Goal: Task Accomplishment & Management: Use online tool/utility

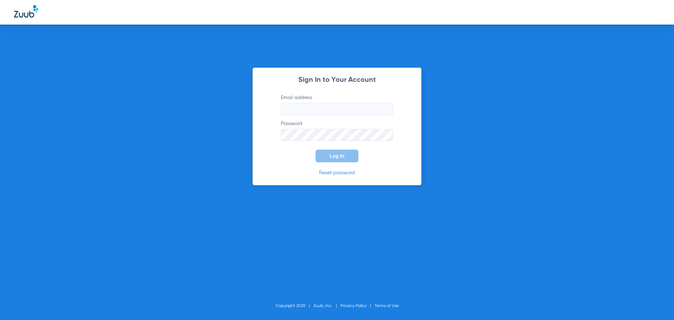
type input "[EMAIL_ADDRESS][DOMAIN_NAME]"
click at [327, 154] on button "Log In" at bounding box center [336, 156] width 43 height 13
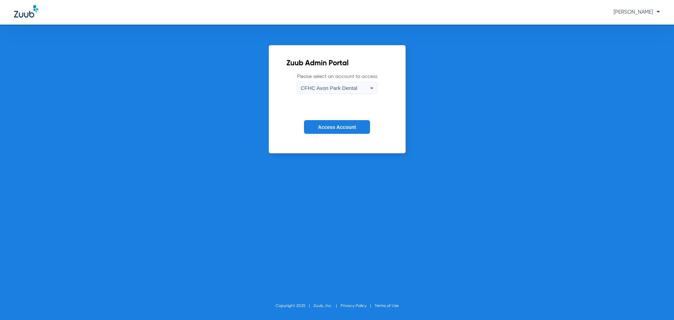
click at [315, 87] on span "CFHC Avon Park Dental" at bounding box center [329, 88] width 57 height 6
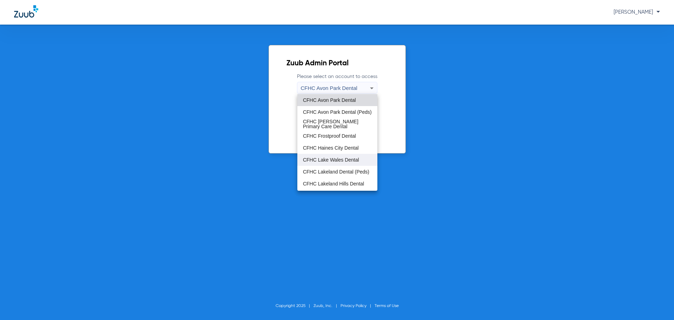
click at [345, 159] on span "CFHC Lake Wales Dental" at bounding box center [331, 159] width 56 height 5
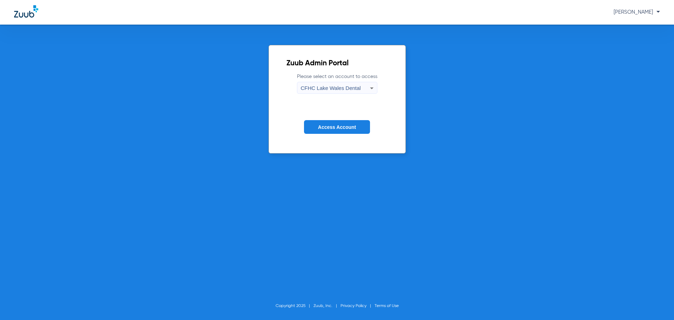
click at [344, 131] on button "Access Account" at bounding box center [337, 127] width 66 height 14
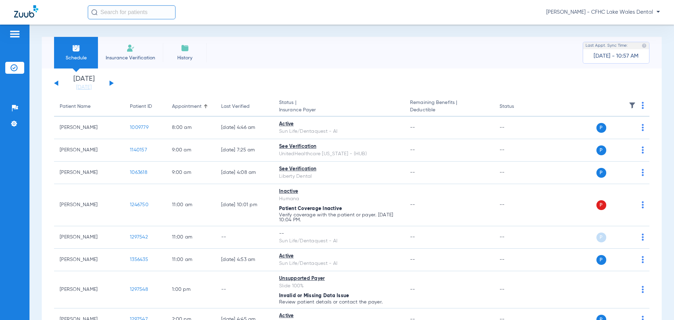
click at [110, 83] on button at bounding box center [111, 82] width 4 height 5
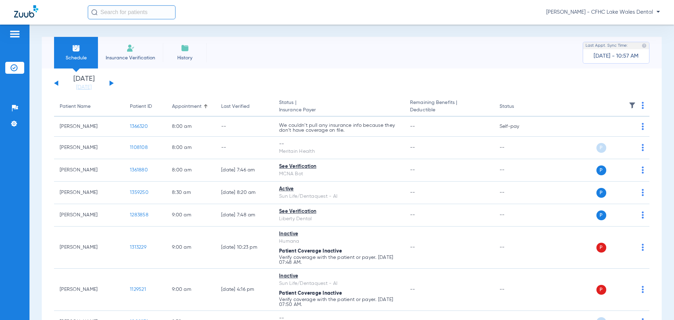
click at [111, 82] on button at bounding box center [111, 82] width 4 height 5
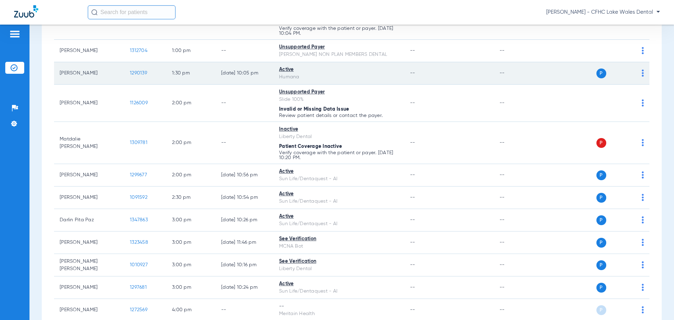
scroll to position [456, 0]
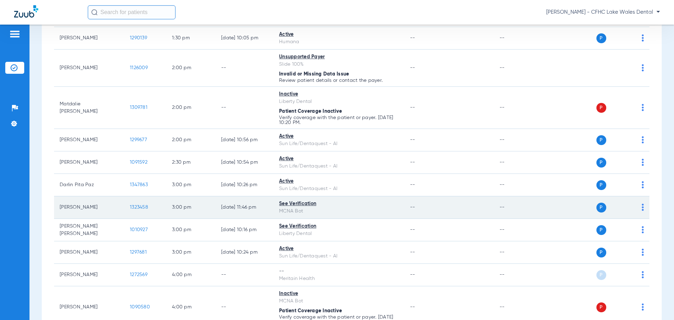
click at [138, 209] on span "1323458" at bounding box center [139, 207] width 18 height 5
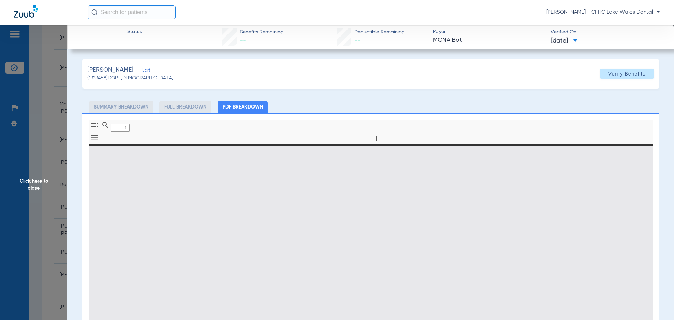
type input "0"
select select "page-width"
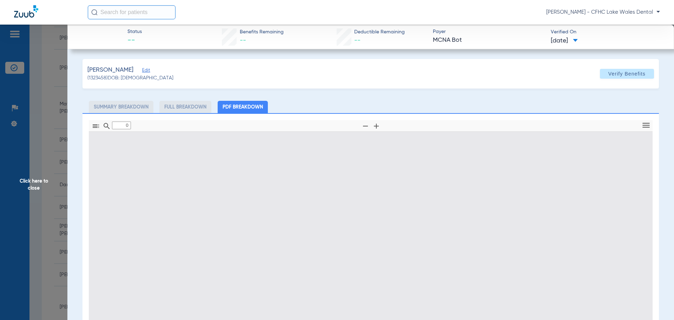
type input "1"
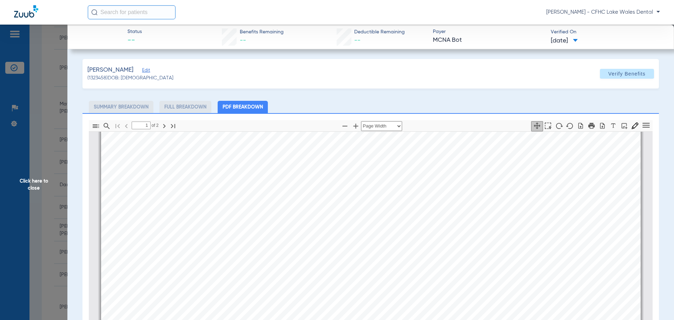
scroll to position [214, 0]
click at [48, 175] on span "Click here to close" at bounding box center [33, 185] width 67 height 320
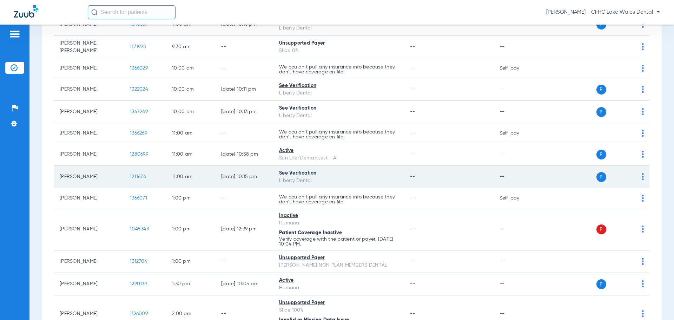
scroll to position [0, 0]
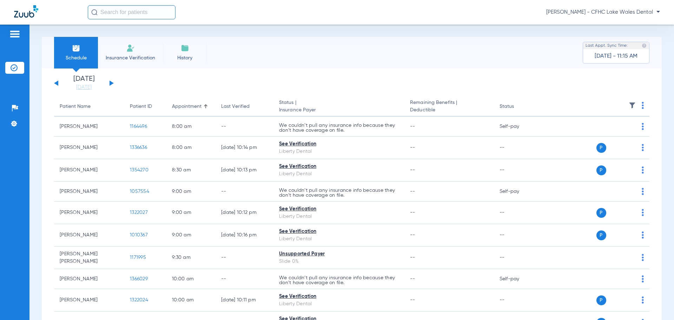
click at [147, 52] on li "Insurance Verification" at bounding box center [130, 53] width 65 height 32
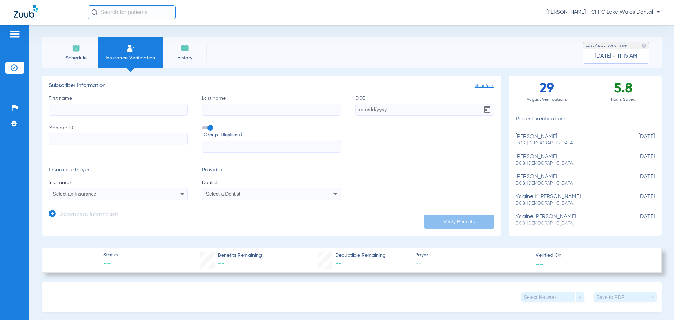
click at [72, 140] on input "Member ID" at bounding box center [118, 139] width 139 height 12
paste input "9562375153"
type input "9562375153"
click at [91, 104] on input "First name" at bounding box center [118, 110] width 139 height 12
type input "[PERSON_NAME]"
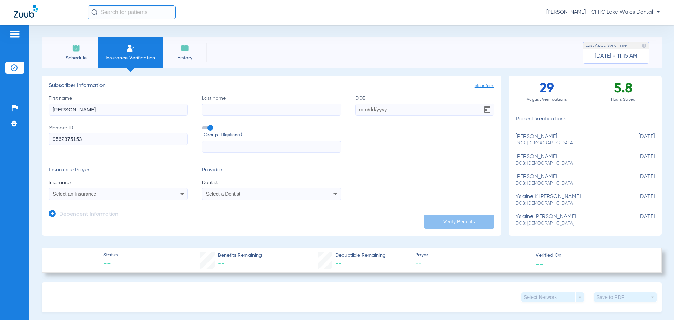
click at [219, 110] on input "Last name" at bounding box center [271, 110] width 139 height 12
type input "[PERSON_NAME]"
click at [156, 196] on div "Select an Insurance" at bounding box center [105, 193] width 105 height 5
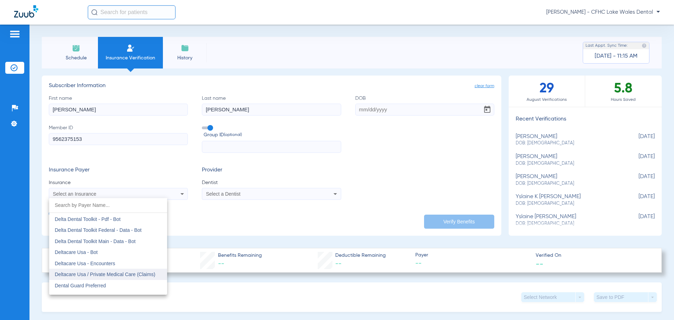
scroll to position [2071, 0]
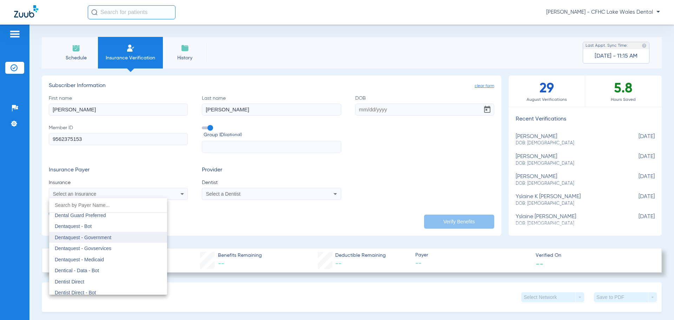
click at [102, 239] on span "Dentaquest - Government" at bounding box center [83, 237] width 57 height 6
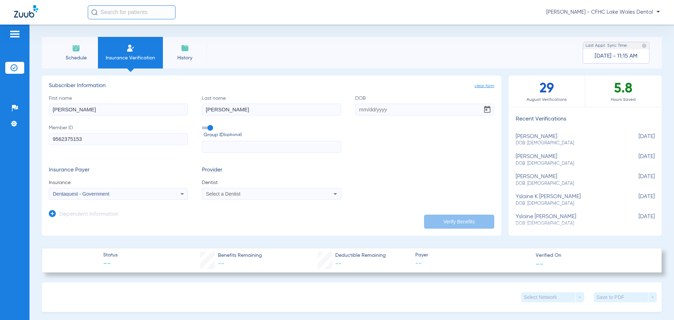
click at [227, 195] on span "Select a Dentist" at bounding box center [223, 194] width 34 height 6
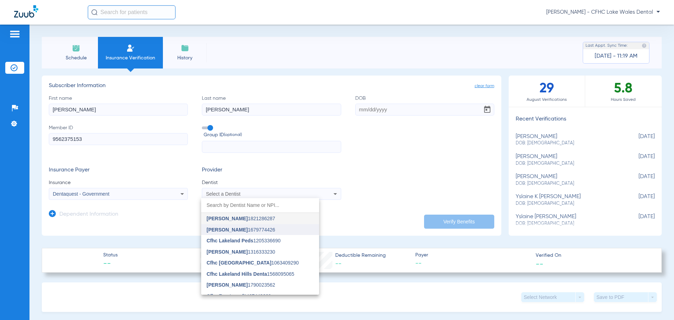
click at [250, 229] on span "[PERSON_NAME] 1679774426" at bounding box center [241, 229] width 68 height 5
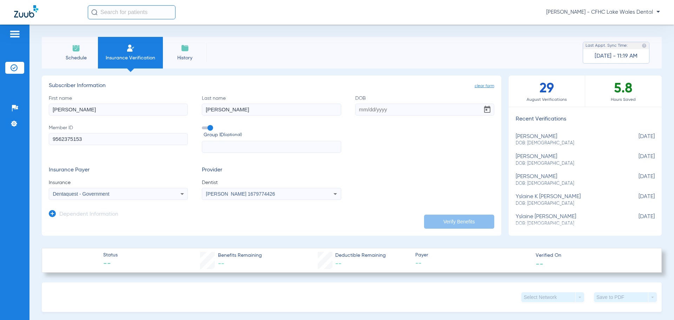
click at [363, 111] on input "DOB" at bounding box center [424, 110] width 139 height 12
click at [362, 112] on input "DOB Required" at bounding box center [424, 110] width 139 height 12
type input "[DATE]"
click at [443, 225] on button "Verify Benefits" at bounding box center [459, 221] width 70 height 14
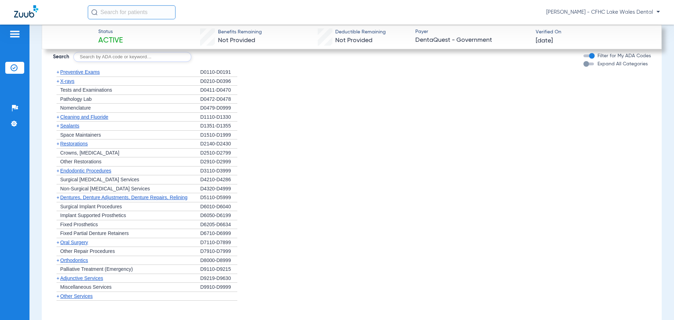
scroll to position [474, 0]
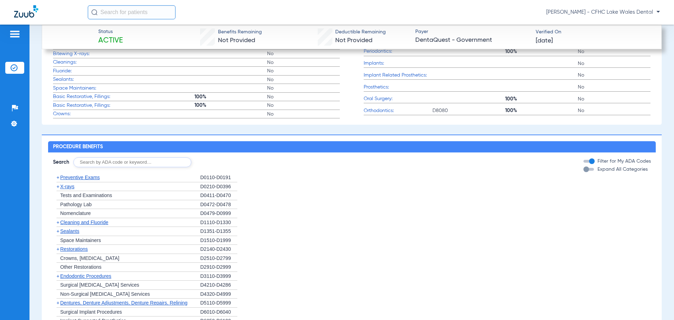
click at [66, 189] on span "X-rays" at bounding box center [67, 187] width 14 height 6
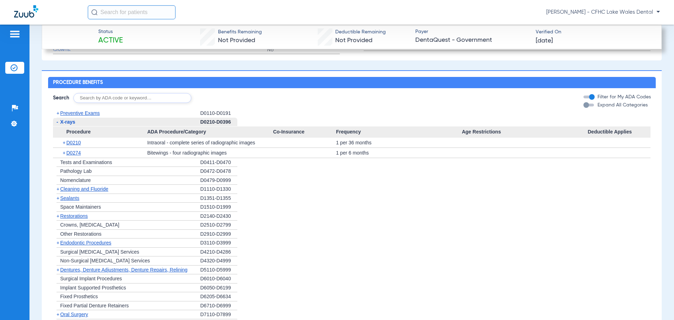
scroll to position [544, 0]
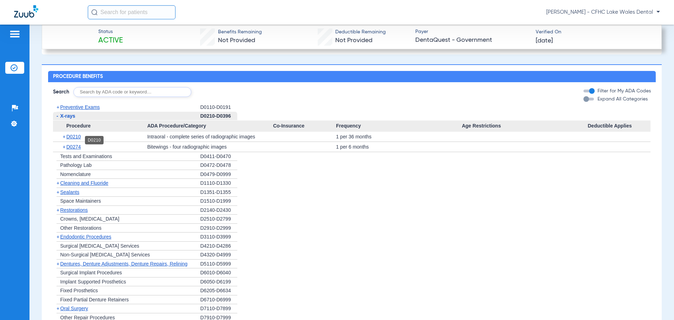
click at [77, 139] on span "D0210" at bounding box center [73, 137] width 14 height 6
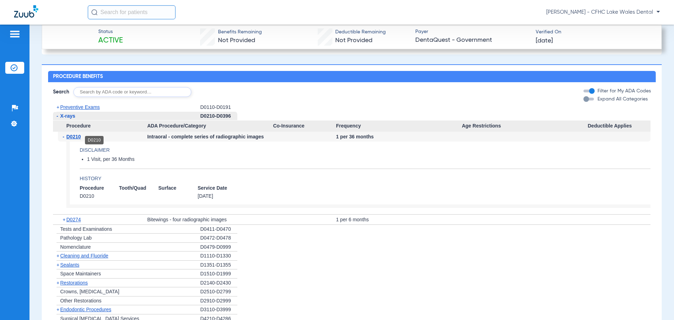
click at [74, 139] on span "D0210" at bounding box center [73, 137] width 14 height 6
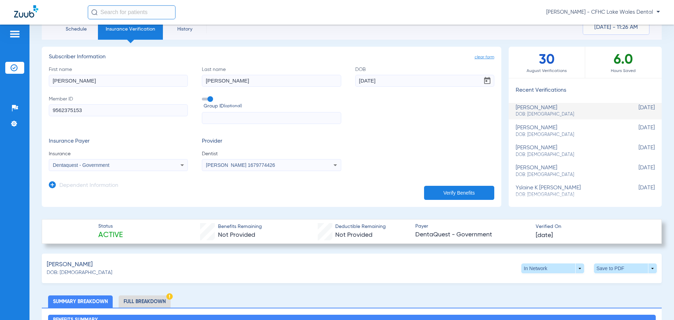
scroll to position [0, 0]
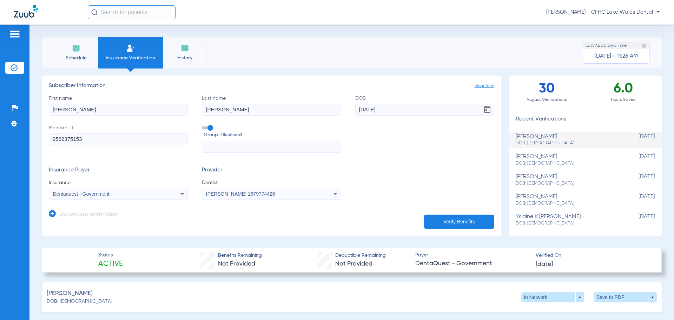
click at [72, 139] on input "9562375153" at bounding box center [118, 139] width 139 height 12
click at [69, 138] on input "9562375153" at bounding box center [118, 139] width 139 height 12
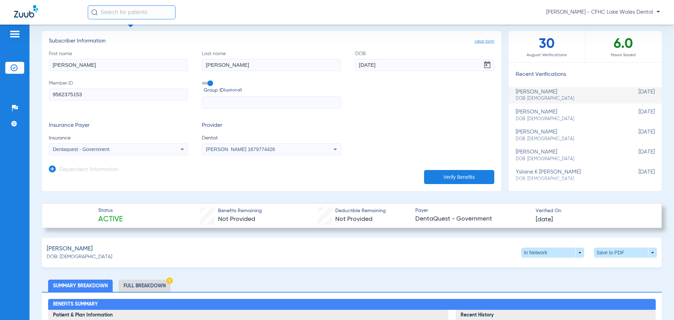
scroll to position [105, 0]
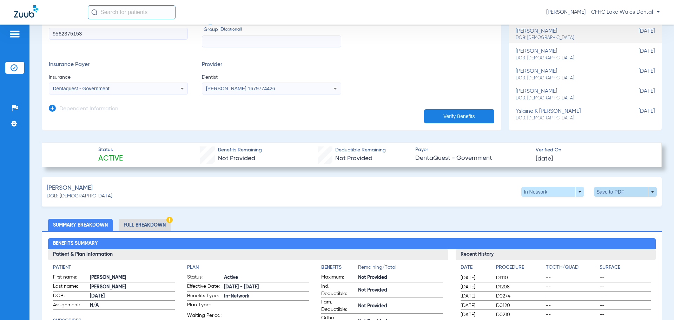
click at [647, 190] on span at bounding box center [625, 192] width 63 height 10
click at [566, 208] on button "insert_drive_file Save to PDF" at bounding box center [560, 205] width 53 height 14
